Goal: Check status: Check status

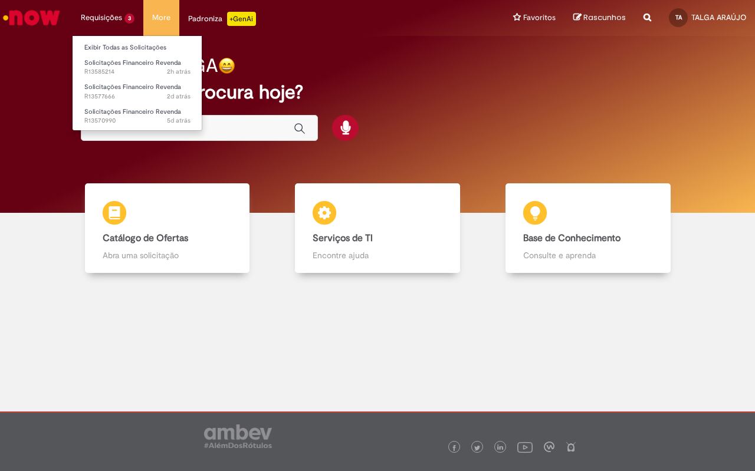
click at [110, 17] on li "Requisições 3 Exibir Todas as Solicitações Solicitações Financeiro Revenda 2h a…" at bounding box center [107, 17] width 71 height 35
click at [111, 47] on link "Exibir Todas as Solicitações" at bounding box center [138, 47] width 130 height 13
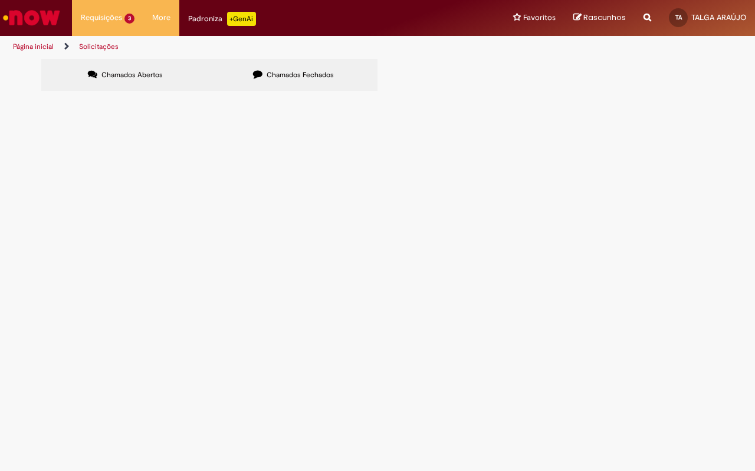
click at [0, 0] on span "Bom dia!!! Conforme chamado (Número R13559265) aberto no dia 23/09, sobre um va…" at bounding box center [0, 0] width 0 height 0
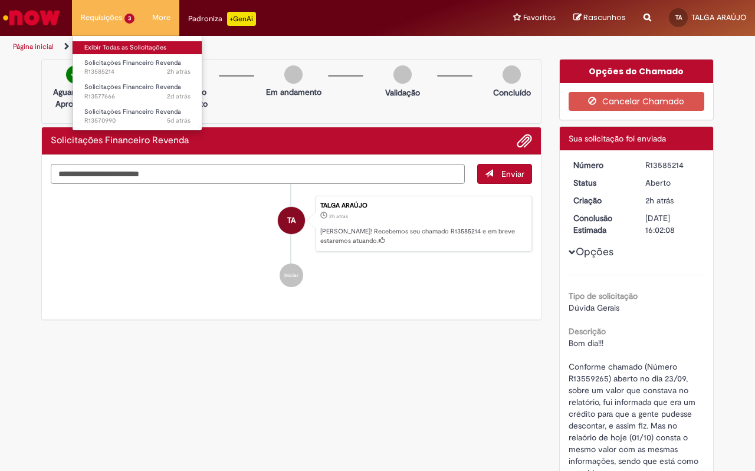
click at [112, 50] on link "Exibir Todas as Solicitações" at bounding box center [138, 47] width 130 height 13
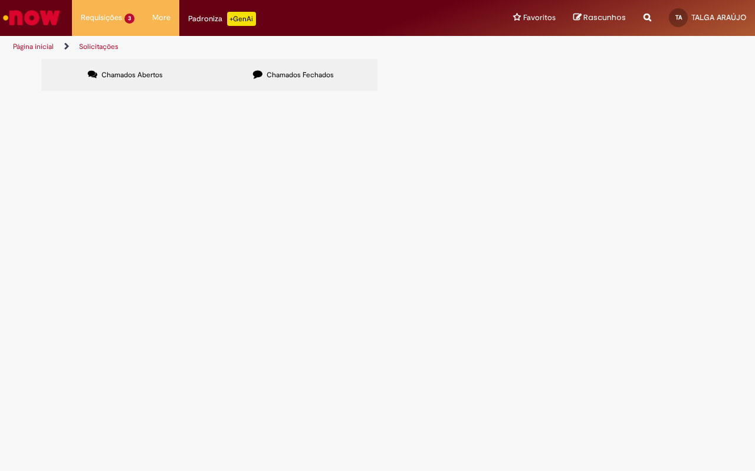
click at [37, 50] on link "Página inicial" at bounding box center [33, 46] width 41 height 9
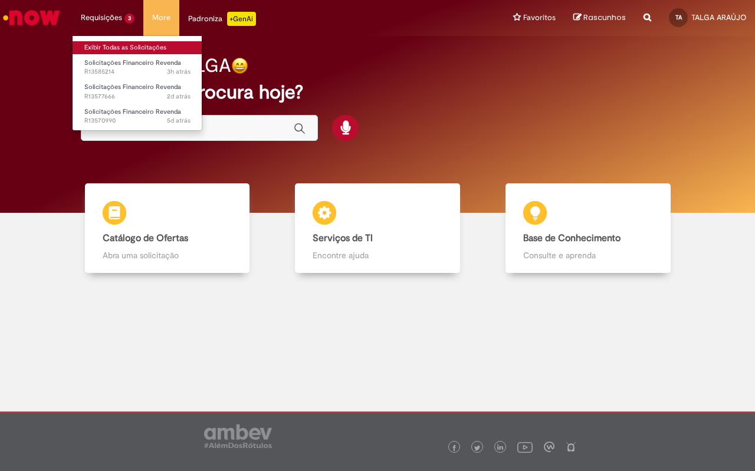
click at [107, 45] on link "Exibir Todas as Solicitações" at bounding box center [138, 47] width 130 height 13
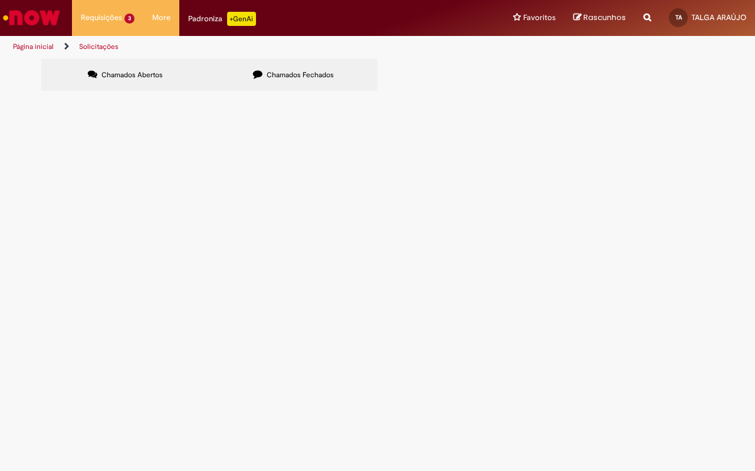
click at [0, 0] on span "Bom dia!!! Conforme chamado (Número R13559265) aberto no dia 23/09, sobre um va…" at bounding box center [0, 0] width 0 height 0
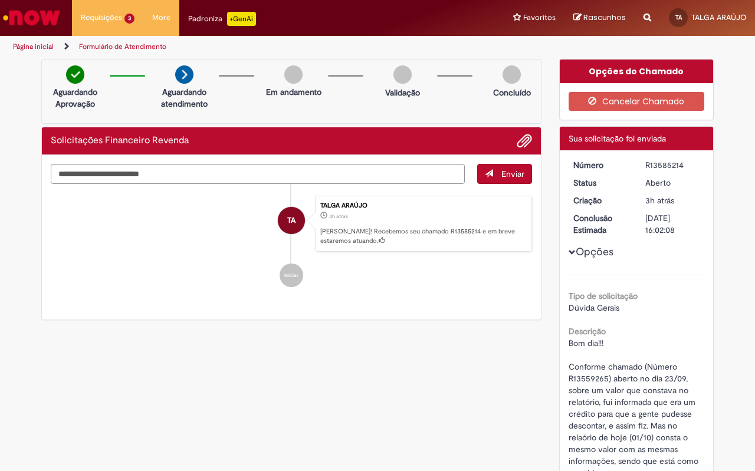
click at [28, 46] on link "Página inicial" at bounding box center [33, 46] width 41 height 9
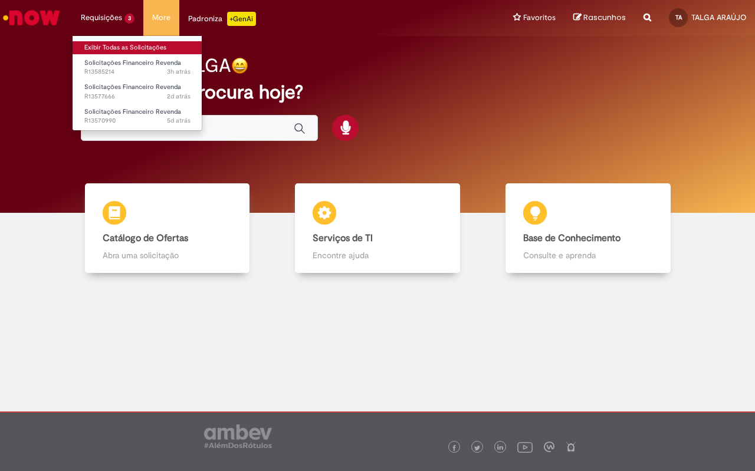
click at [116, 44] on link "Exibir Todas as Solicitações" at bounding box center [138, 47] width 130 height 13
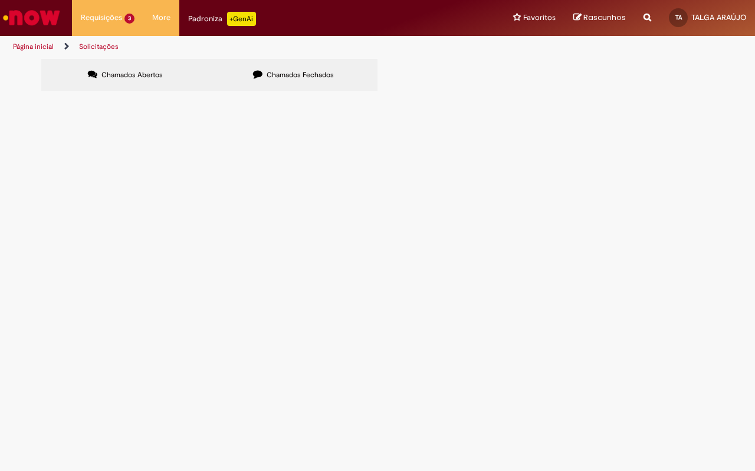
click at [0, 0] on div at bounding box center [0, 0] width 0 height 0
click at [169, 48] on ul "Página inicial Solicitações" at bounding box center [251, 47] width 485 height 22
click at [287, 67] on label "Chamados Fechados" at bounding box center [293, 75] width 168 height 32
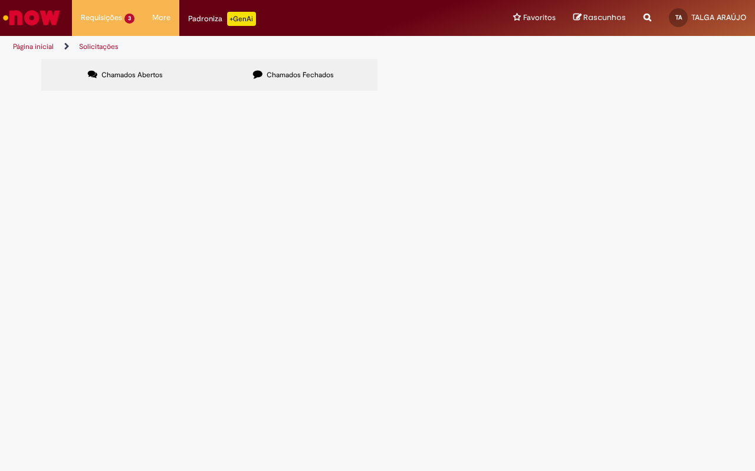
click at [0, 0] on span "Boa tarde. Consta no relatório o valor abeixo, gostaria de saber se esse valor …" at bounding box center [0, 0] width 0 height 0
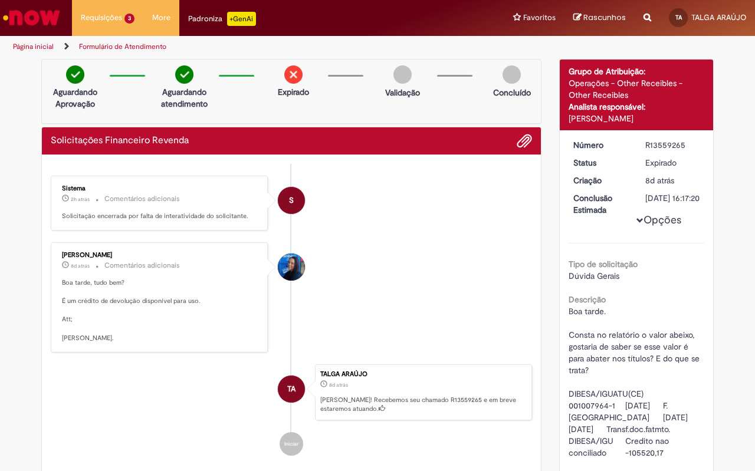
click at [22, 45] on link "Página inicial" at bounding box center [33, 46] width 41 height 9
